Goal: Information Seeking & Learning: Learn about a topic

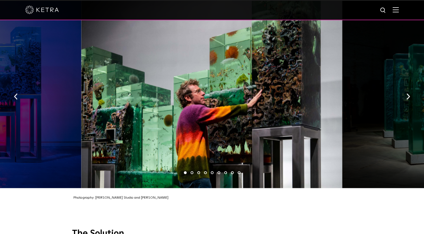
scroll to position [875, 0]
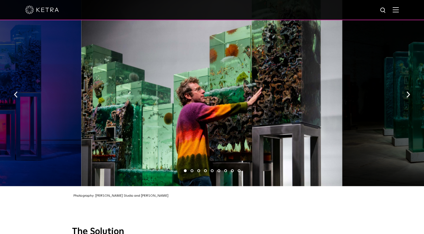
click at [190, 169] on li "2" at bounding box center [191, 170] width 3 height 3
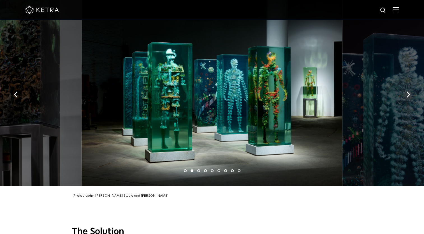
click at [199, 169] on li "3" at bounding box center [198, 170] width 3 height 3
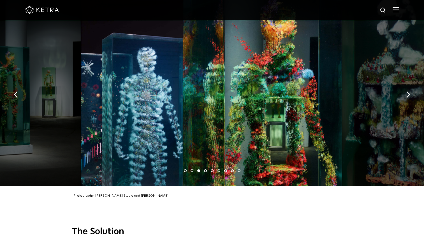
click at [204, 169] on li "4" at bounding box center [205, 170] width 3 height 3
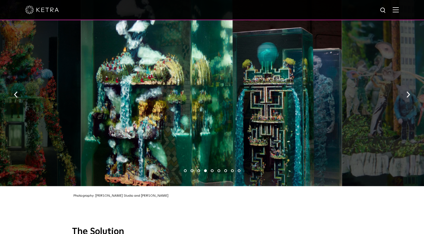
click at [212, 169] on li "5" at bounding box center [212, 170] width 3 height 3
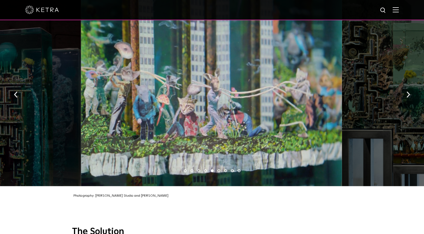
click at [218, 169] on li "6" at bounding box center [218, 170] width 3 height 3
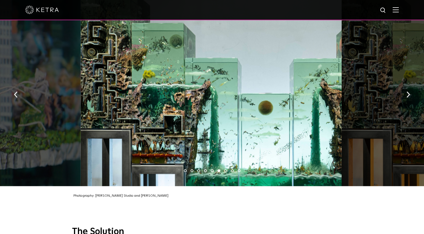
click at [225, 169] on li "7" at bounding box center [225, 170] width 3 height 3
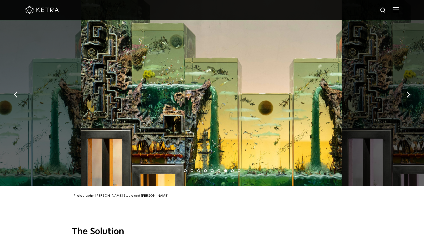
click at [231, 169] on li "8" at bounding box center [232, 170] width 3 height 3
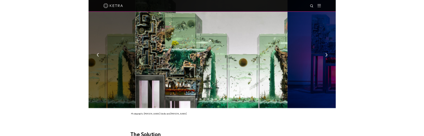
scroll to position [836, 0]
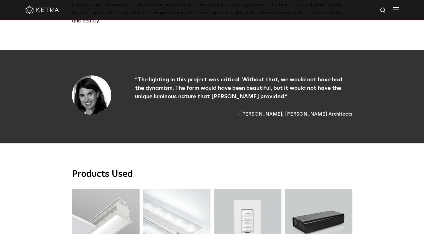
scroll to position [1488, 0]
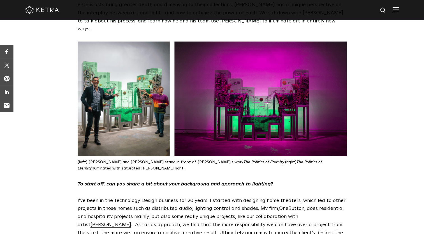
scroll to position [221, 0]
